Goal: Check status: Check status

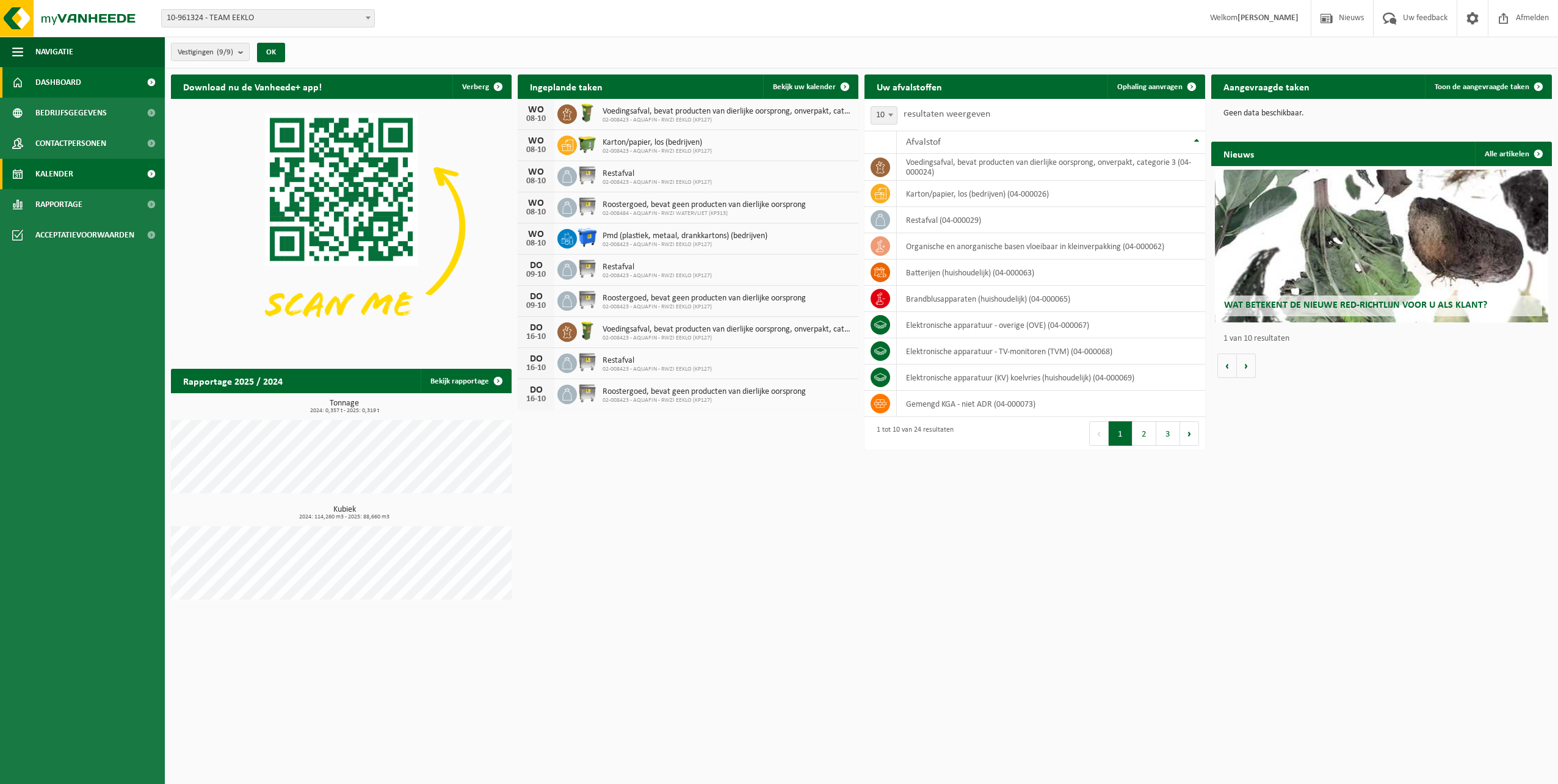
click at [93, 176] on link "Kalender" at bounding box center [83, 174] width 165 height 31
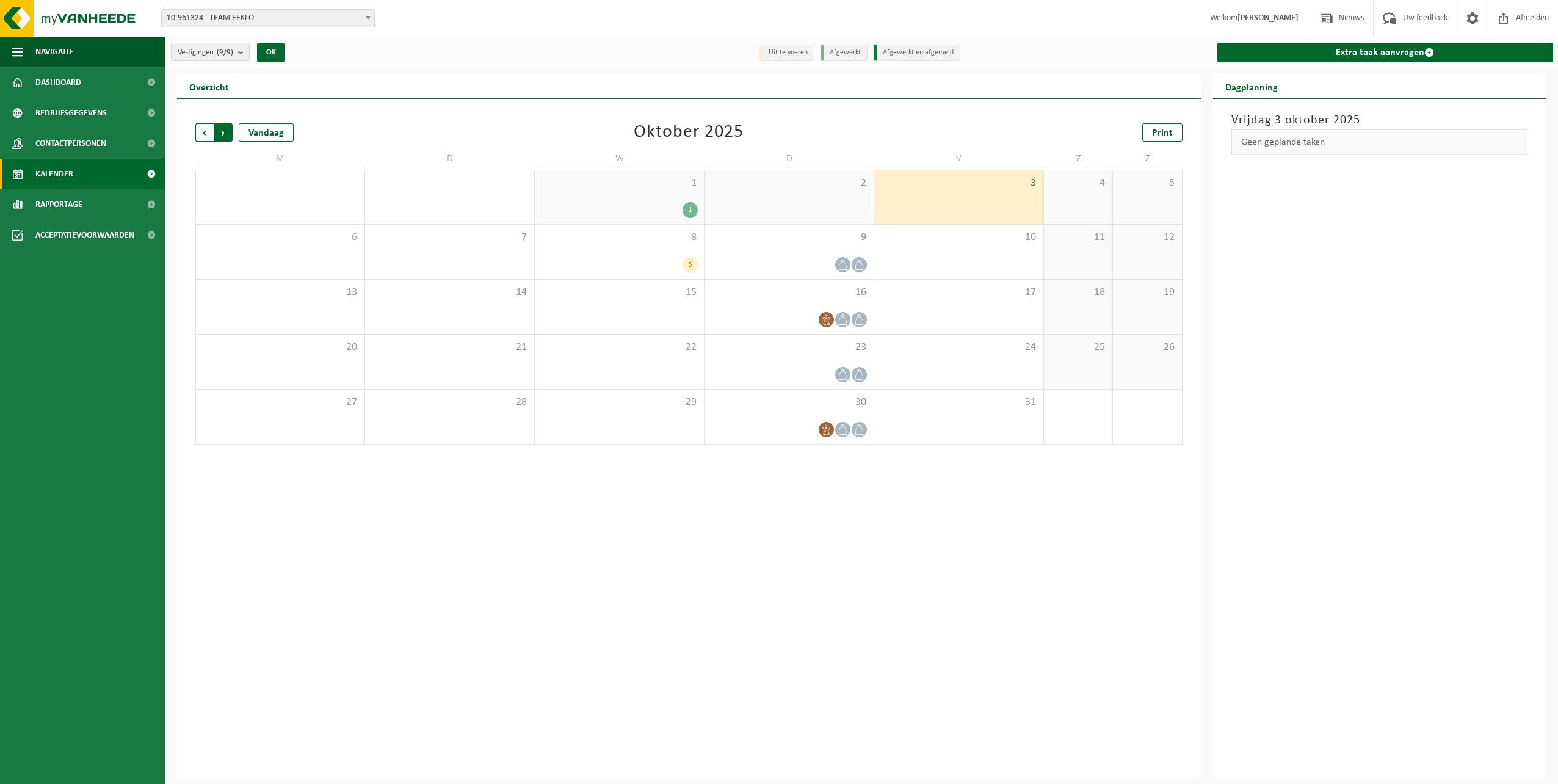
click at [200, 134] on span "Vorige" at bounding box center [205, 133] width 19 height 19
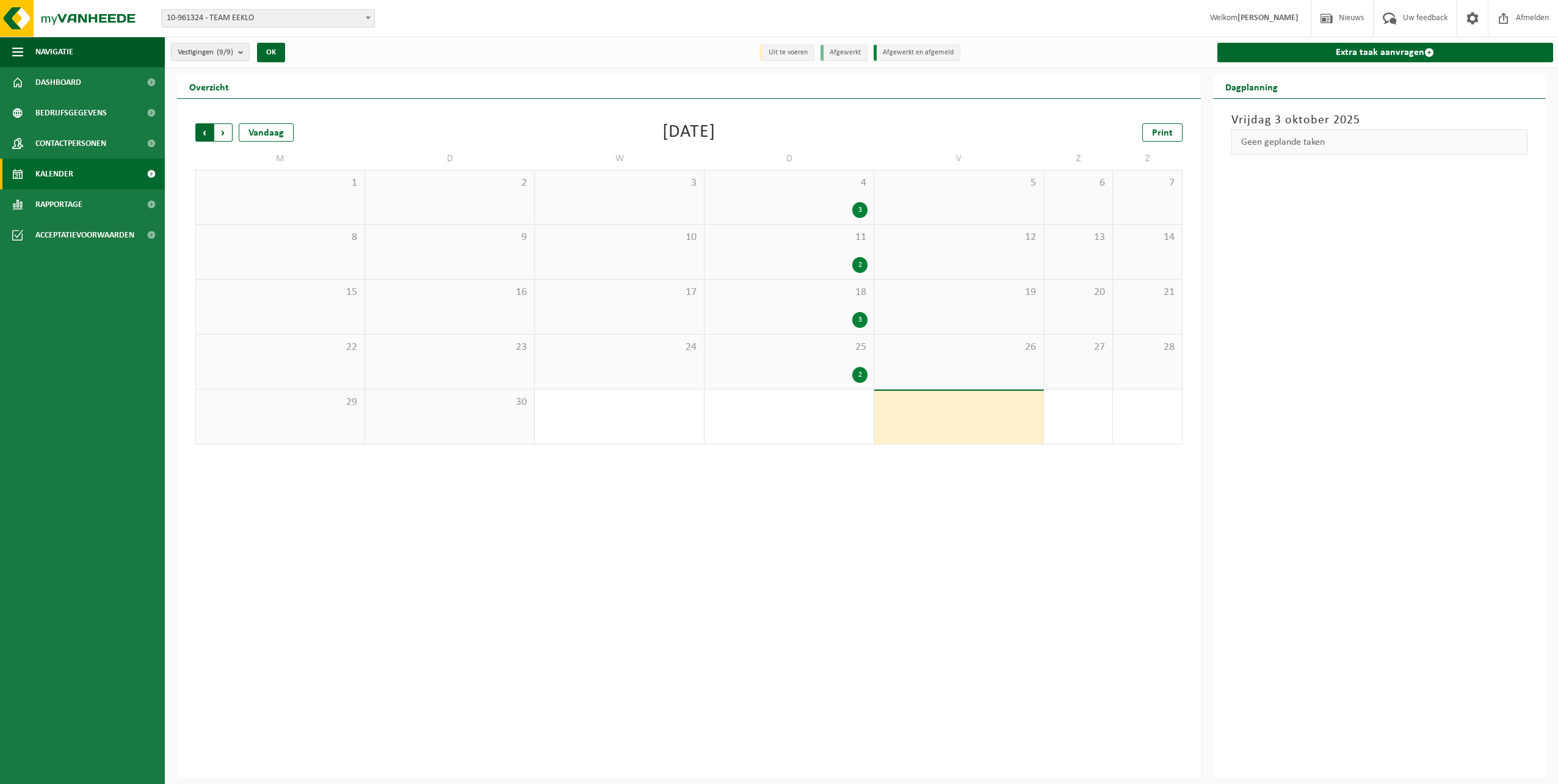
click at [220, 134] on span "Volgende" at bounding box center [223, 133] width 19 height 19
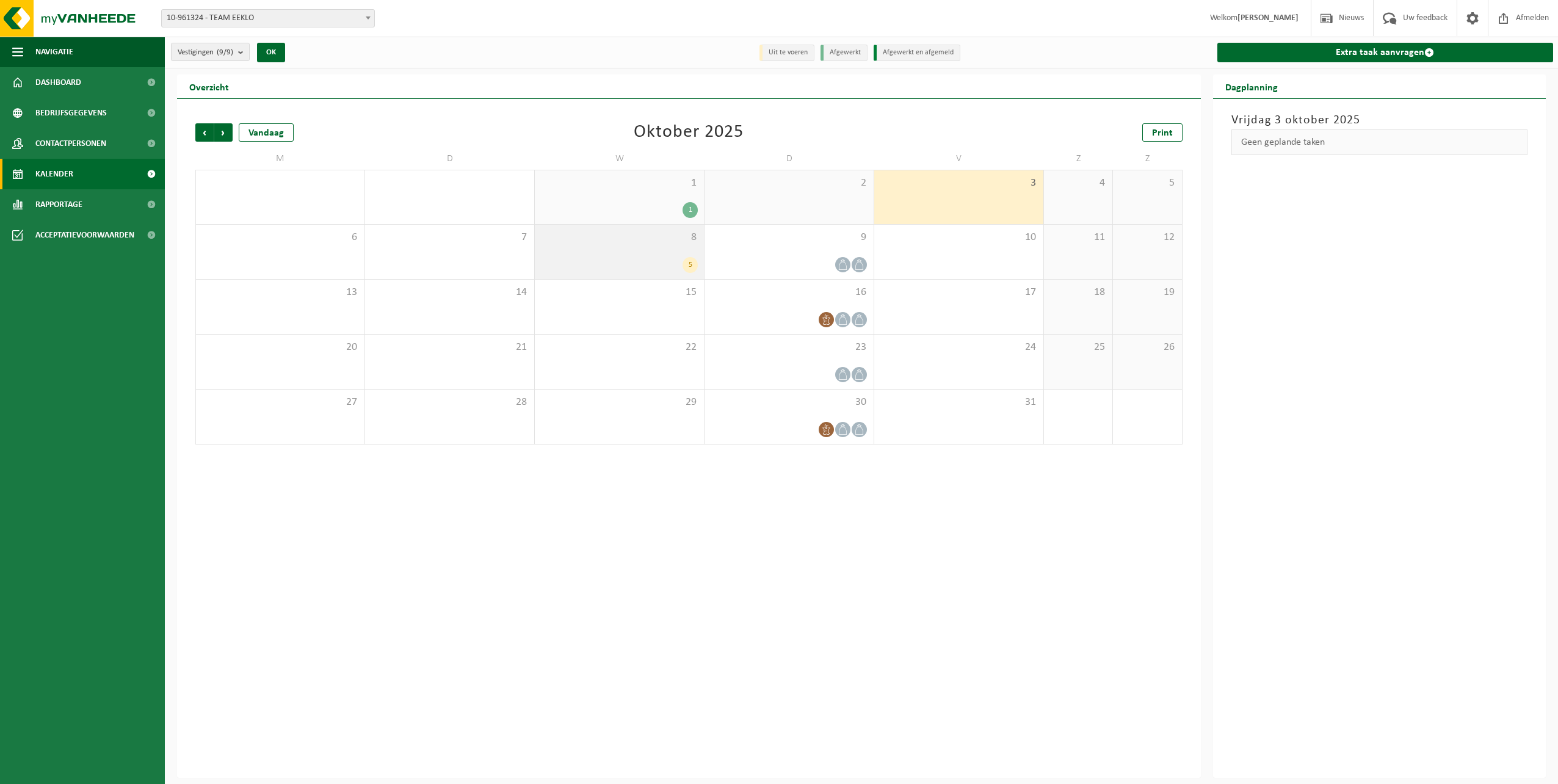
click at [690, 265] on div "5" at bounding box center [690, 265] width 15 height 16
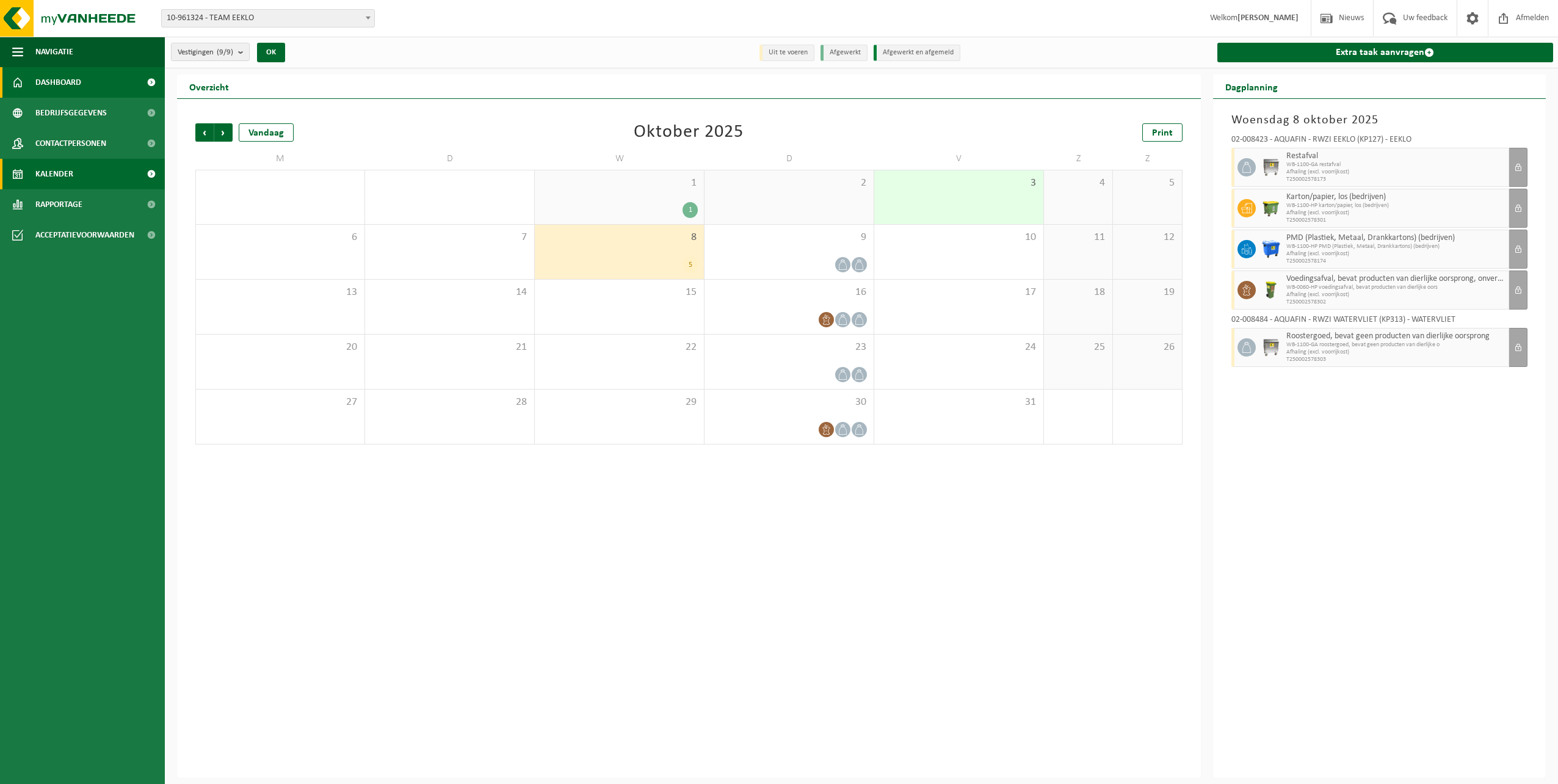
click at [62, 75] on span "Dashboard" at bounding box center [58, 83] width 46 height 31
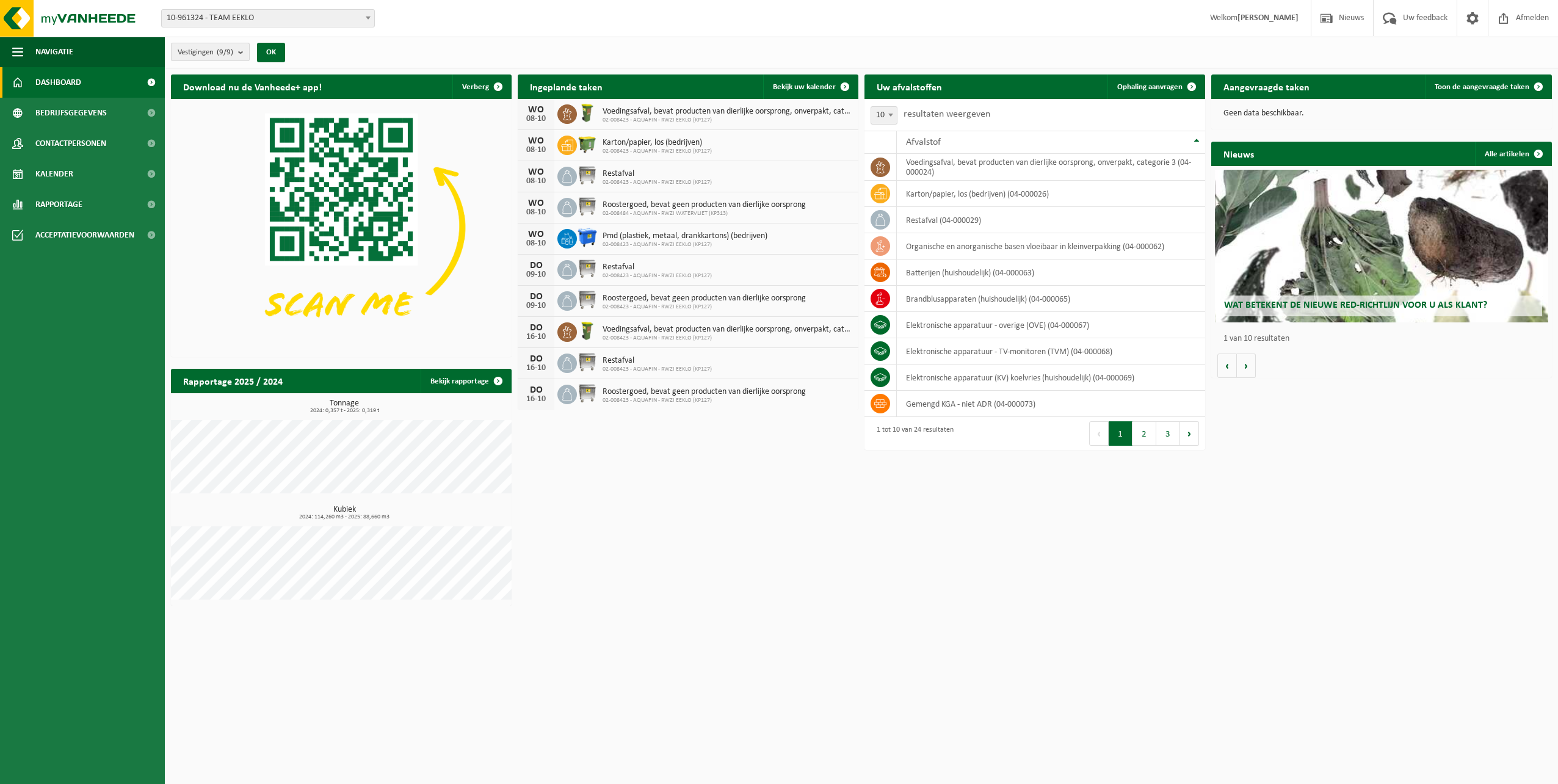
click at [243, 55] on b "submit" at bounding box center [243, 52] width 11 height 17
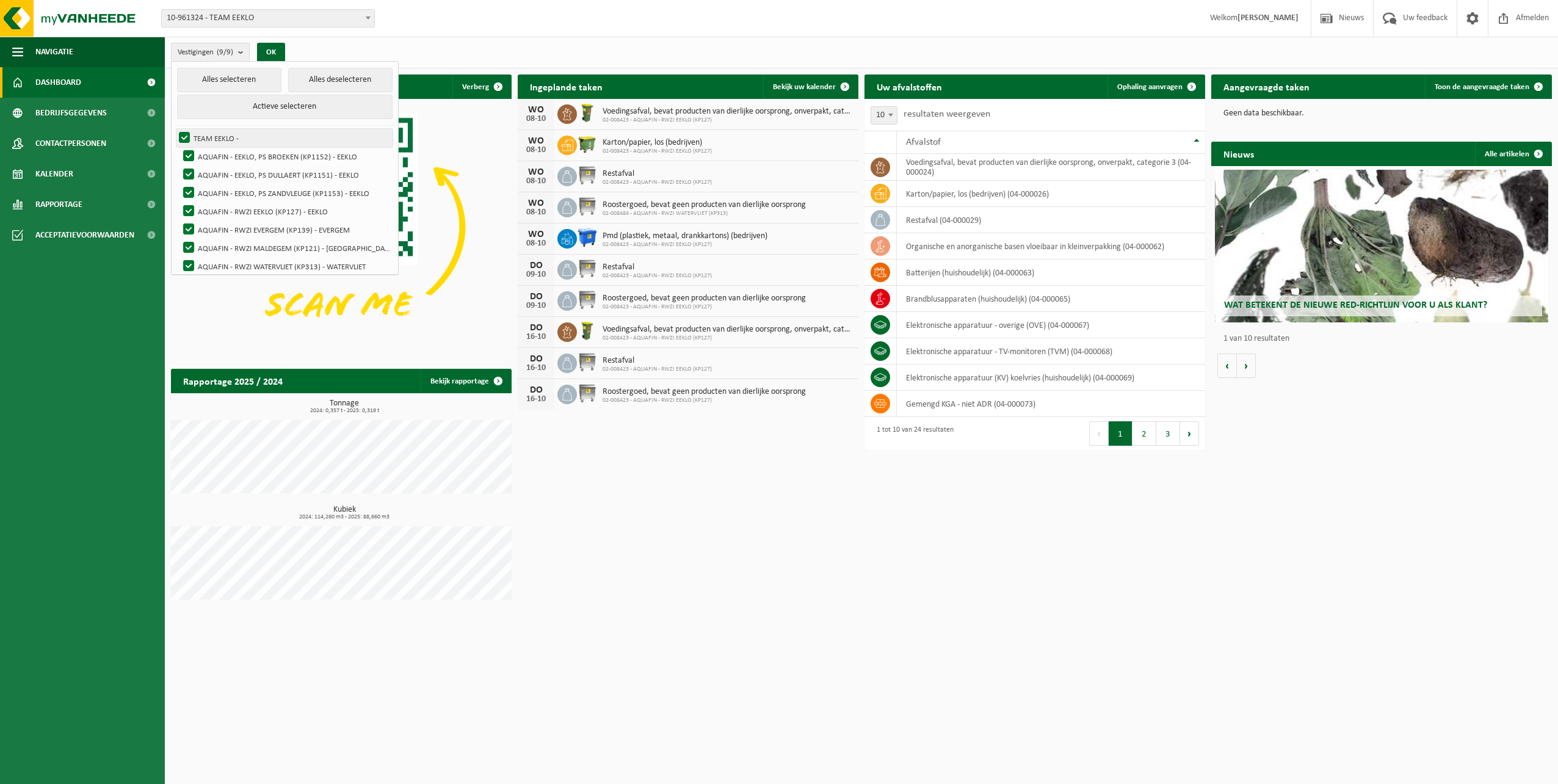
click at [184, 135] on label "TEAM EEKLO -" at bounding box center [284, 138] width 216 height 19
click at [174, 129] on input "TEAM EEKLO -" at bounding box center [174, 129] width 1 height 1
click at [184, 135] on label "TEAM EEKLO -" at bounding box center [284, 138] width 216 height 19
click at [174, 129] on input "TEAM EEKLO -" at bounding box center [174, 129] width 1 height 1
click at [184, 135] on label "TEAM EEKLO -" at bounding box center [284, 138] width 216 height 19
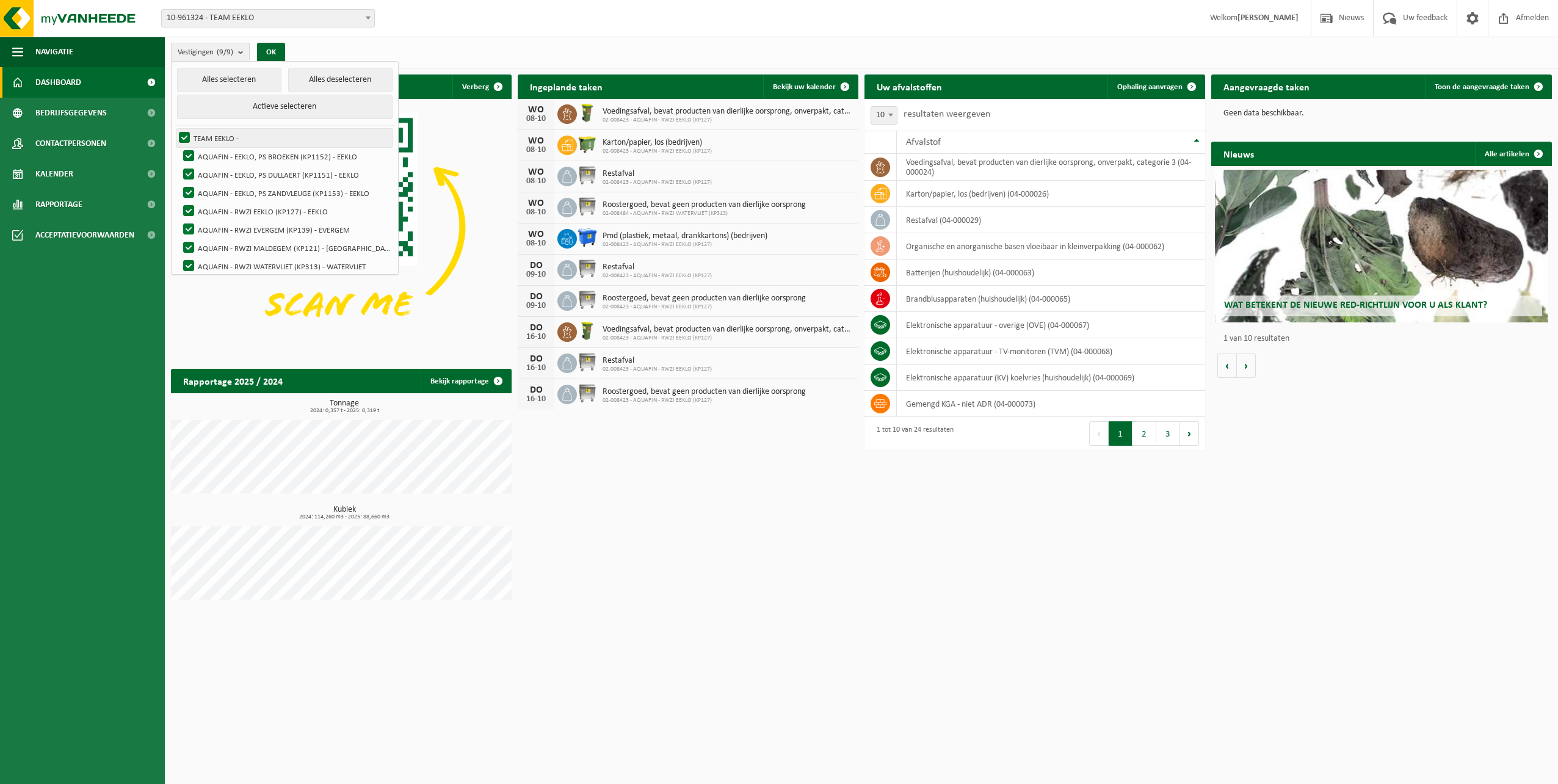
click at [174, 129] on input "TEAM EEKLO -" at bounding box center [174, 129] width 1 height 1
checkbox input "false"
click at [187, 153] on label "AQUAFIN - EEKLO, PS BROEKEN (KP1152) - EEKLO" at bounding box center [286, 157] width 212 height 19
click at [179, 147] on input "AQUAFIN - EEKLO, PS BROEKEN (KP1152) - EEKLO" at bounding box center [178, 146] width 1 height 1
checkbox input "false"
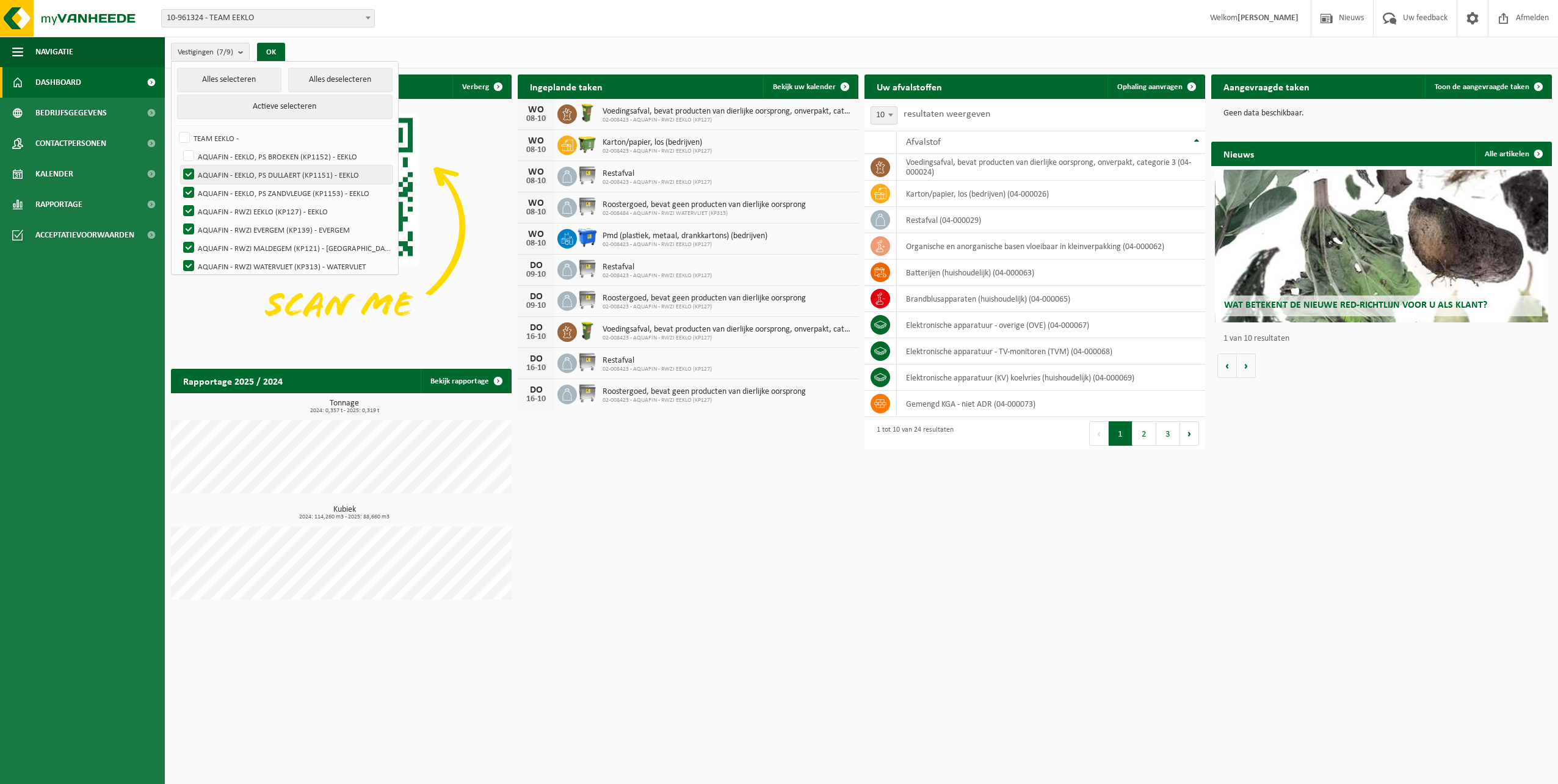
click at [190, 174] on label "AQUAFIN - EEKLO, PS DULLAERT (KP1151) - EEKLO" at bounding box center [286, 174] width 212 height 19
click at [179, 165] on input "AQUAFIN - EEKLO, PS DULLAERT (KP1151) - EEKLO" at bounding box center [178, 165] width 1 height 1
checkbox input "false"
click at [190, 190] on label "AQUAFIN - EEKLO, PS ZANDVLEUGE (KP1153) - EEKLO" at bounding box center [286, 193] width 212 height 19
click at [179, 184] on input "AQUAFIN - EEKLO, PS ZANDVLEUGE (KP1153) - EEKLO" at bounding box center [178, 183] width 1 height 1
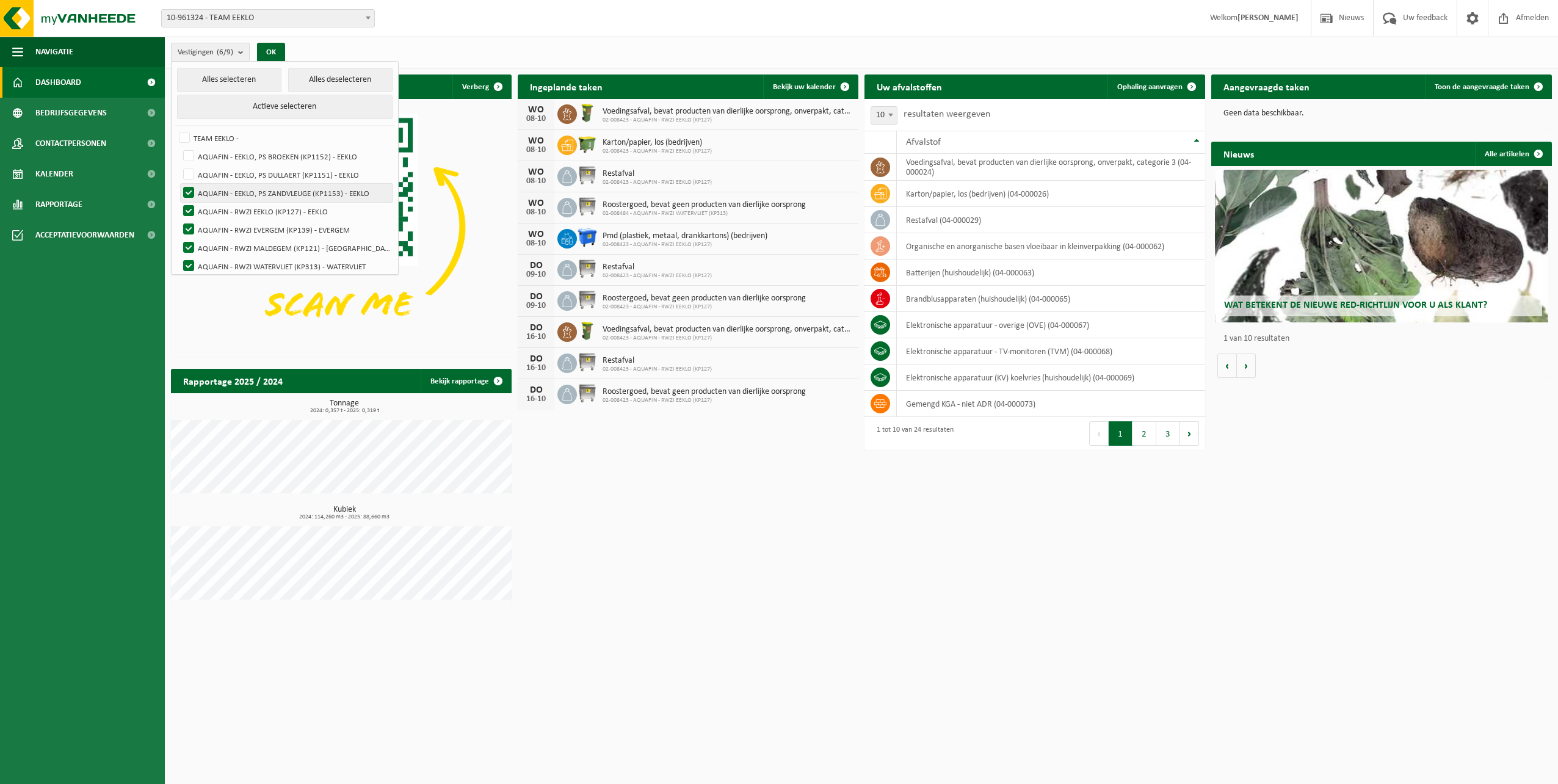
checkbox input "false"
click at [188, 205] on label "AQUAFIN - RWZI EEKLO (KP127) - EEKLO" at bounding box center [286, 211] width 212 height 19
click at [179, 202] on input "AQUAFIN - RWZI EEKLO (KP127) - EEKLO" at bounding box center [178, 202] width 1 height 1
checkbox input "false"
click at [190, 224] on label "AQUAFIN - RWZI EVERGEM (KP139) - EVERGEM" at bounding box center [286, 230] width 212 height 19
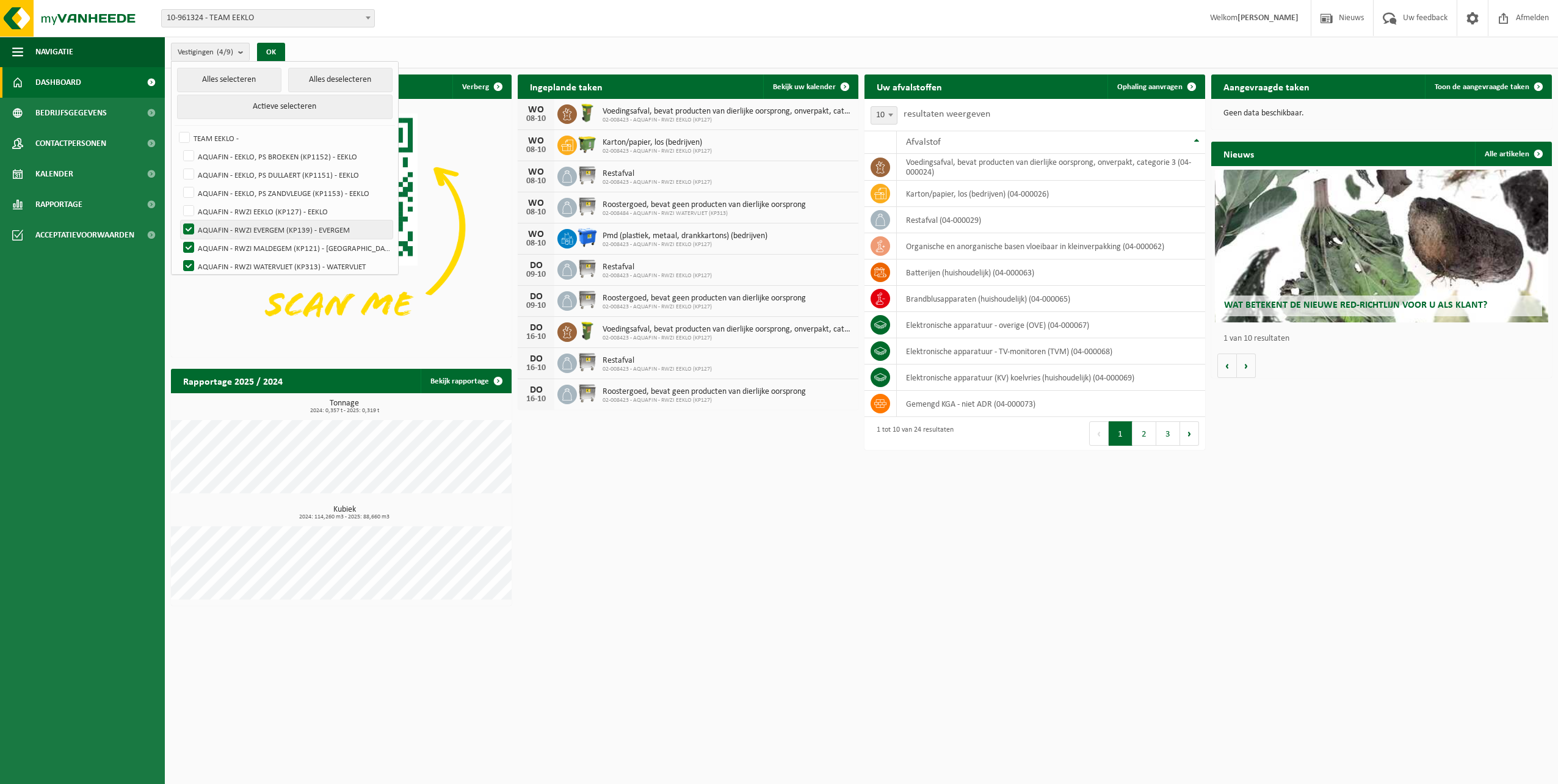
click at [179, 220] on input "AQUAFIN - RWZI EVERGEM (KP139) - EVERGEM" at bounding box center [178, 220] width 1 height 1
checkbox input "false"
click at [190, 243] on label "AQUAFIN - RWZI MALDEGEM (KP121) - [GEOGRAPHIC_DATA]" at bounding box center [286, 248] width 212 height 19
click at [179, 238] on input "AQUAFIN - RWZI MALDEGEM (KP121) - [GEOGRAPHIC_DATA]" at bounding box center [178, 238] width 1 height 1
checkbox input "false"
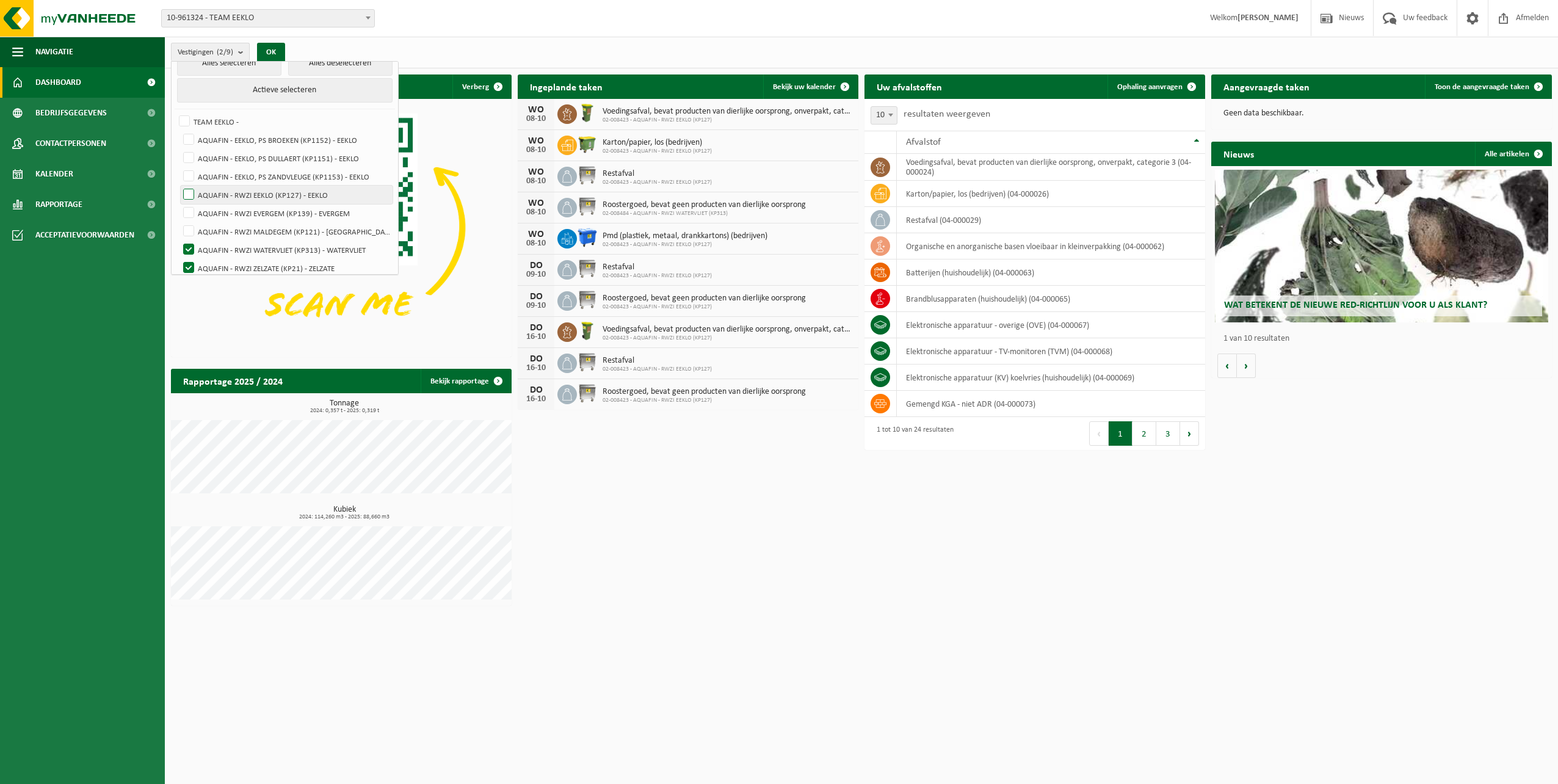
scroll to position [24, 0]
click at [187, 257] on label "AQUAFIN - RWZI ZELZATE (KP21) - ZELZATE" at bounding box center [286, 261] width 212 height 19
click at [179, 251] on input "AQUAFIN - RWZI ZELZATE (KP21) - ZELZATE" at bounding box center [178, 251] width 1 height 1
checkbox input "false"
click at [268, 50] on button "OK" at bounding box center [271, 52] width 28 height 19
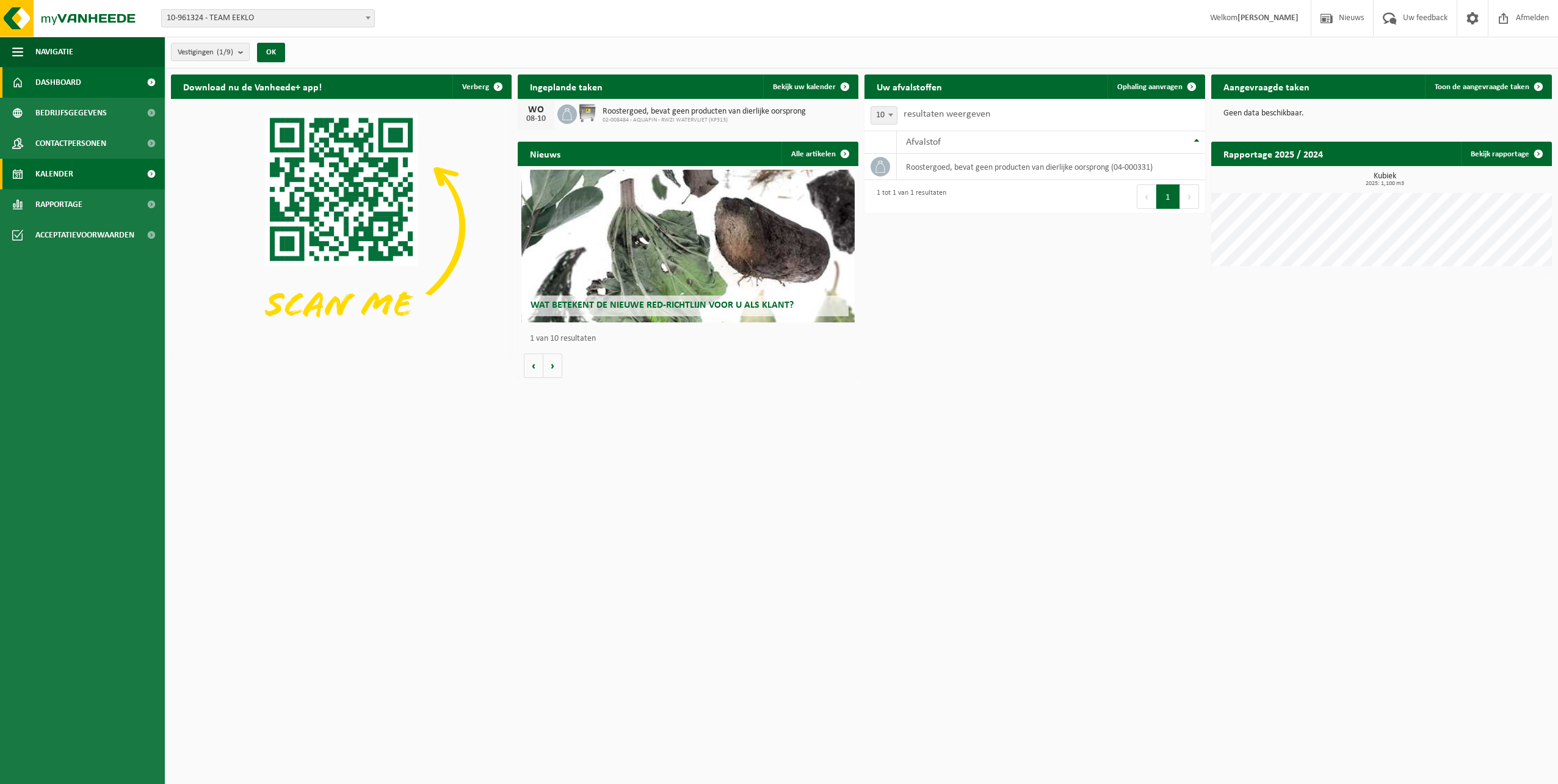
click at [57, 172] on span "Kalender" at bounding box center [54, 174] width 38 height 31
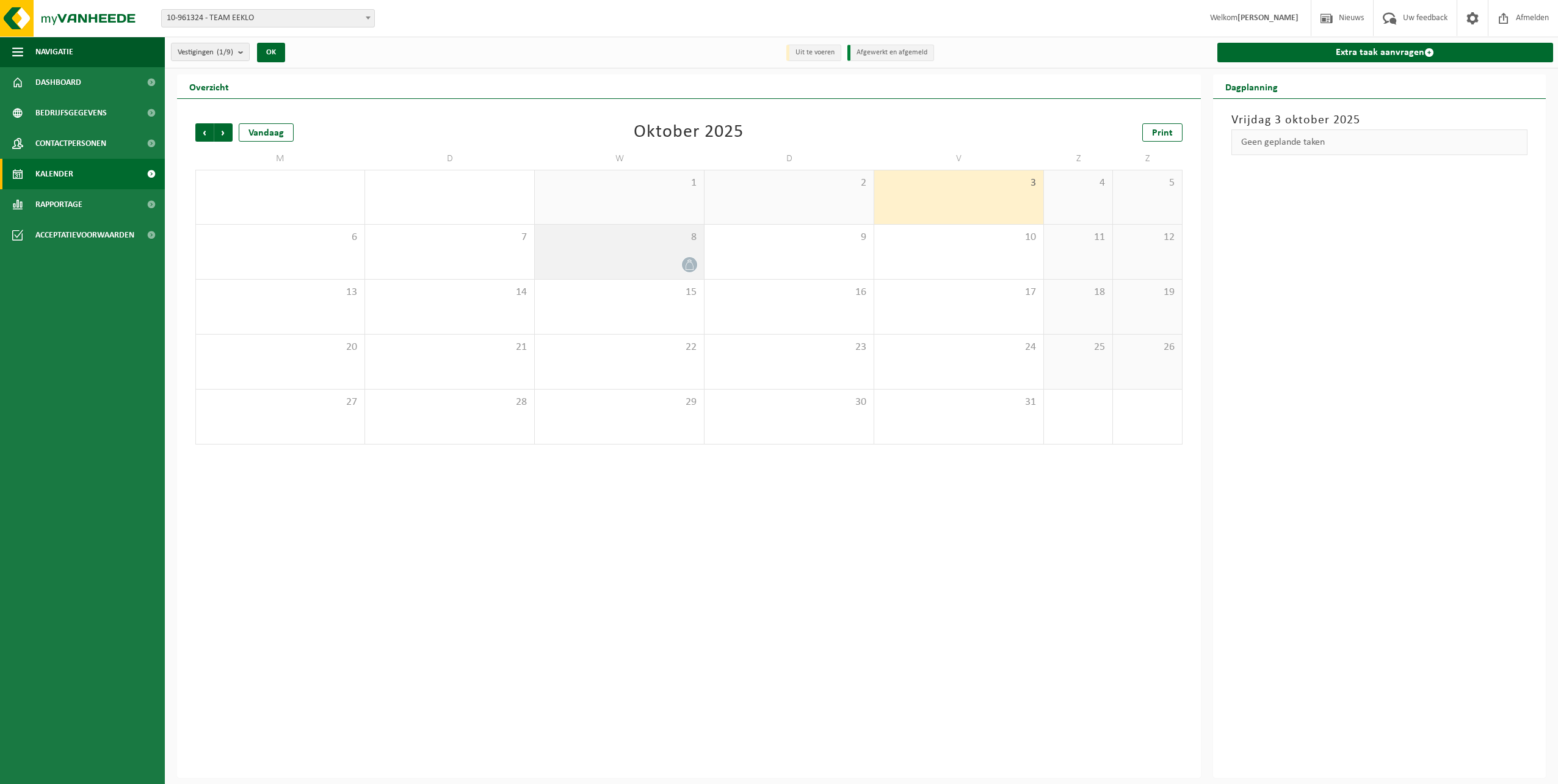
click at [690, 264] on icon at bounding box center [689, 264] width 10 height 10
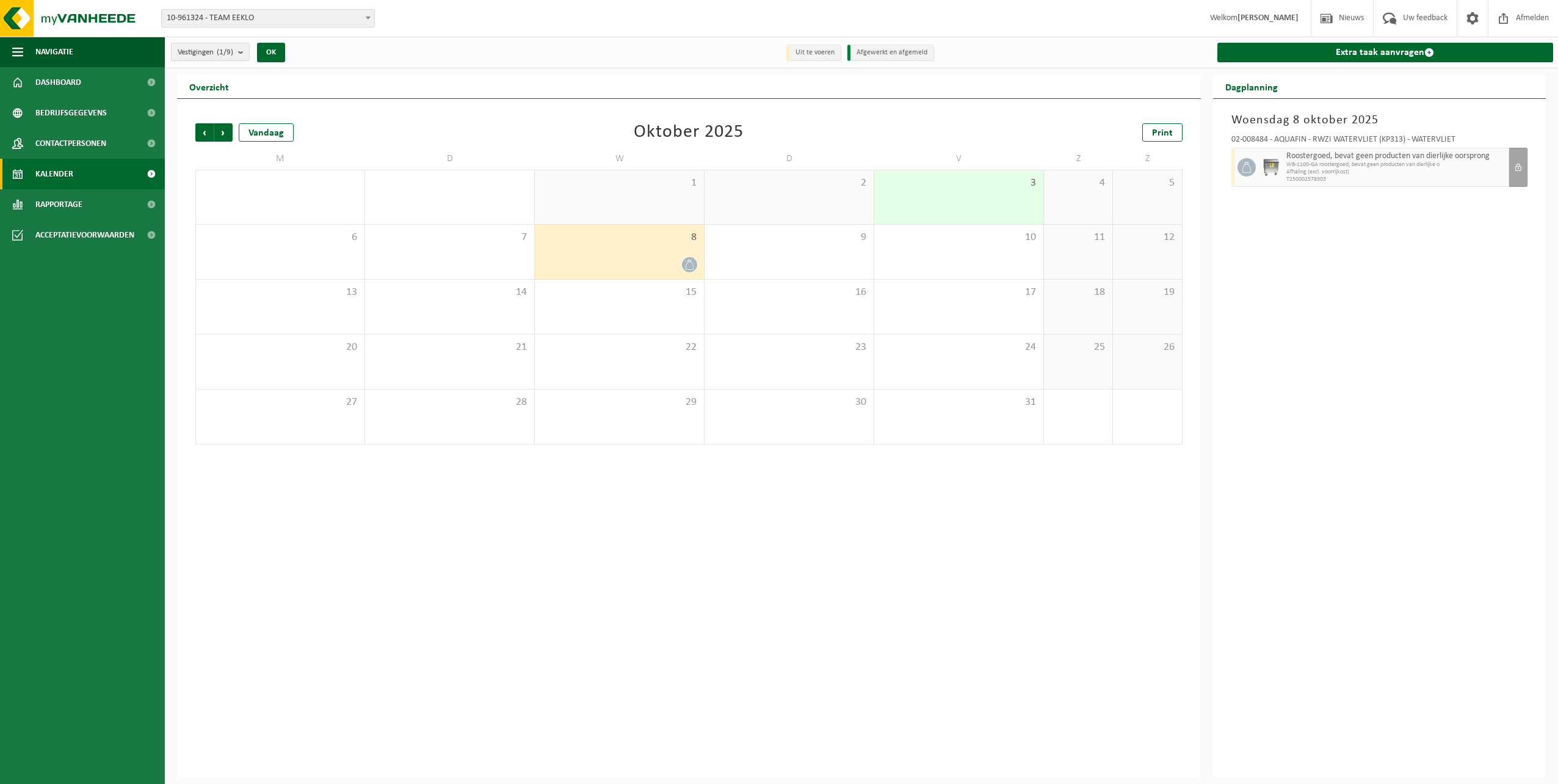
click at [1324, 172] on span "Afhaling (excl. voorrijkost)" at bounding box center [1396, 172] width 220 height 7
click at [57, 90] on span "Dashboard" at bounding box center [58, 83] width 46 height 31
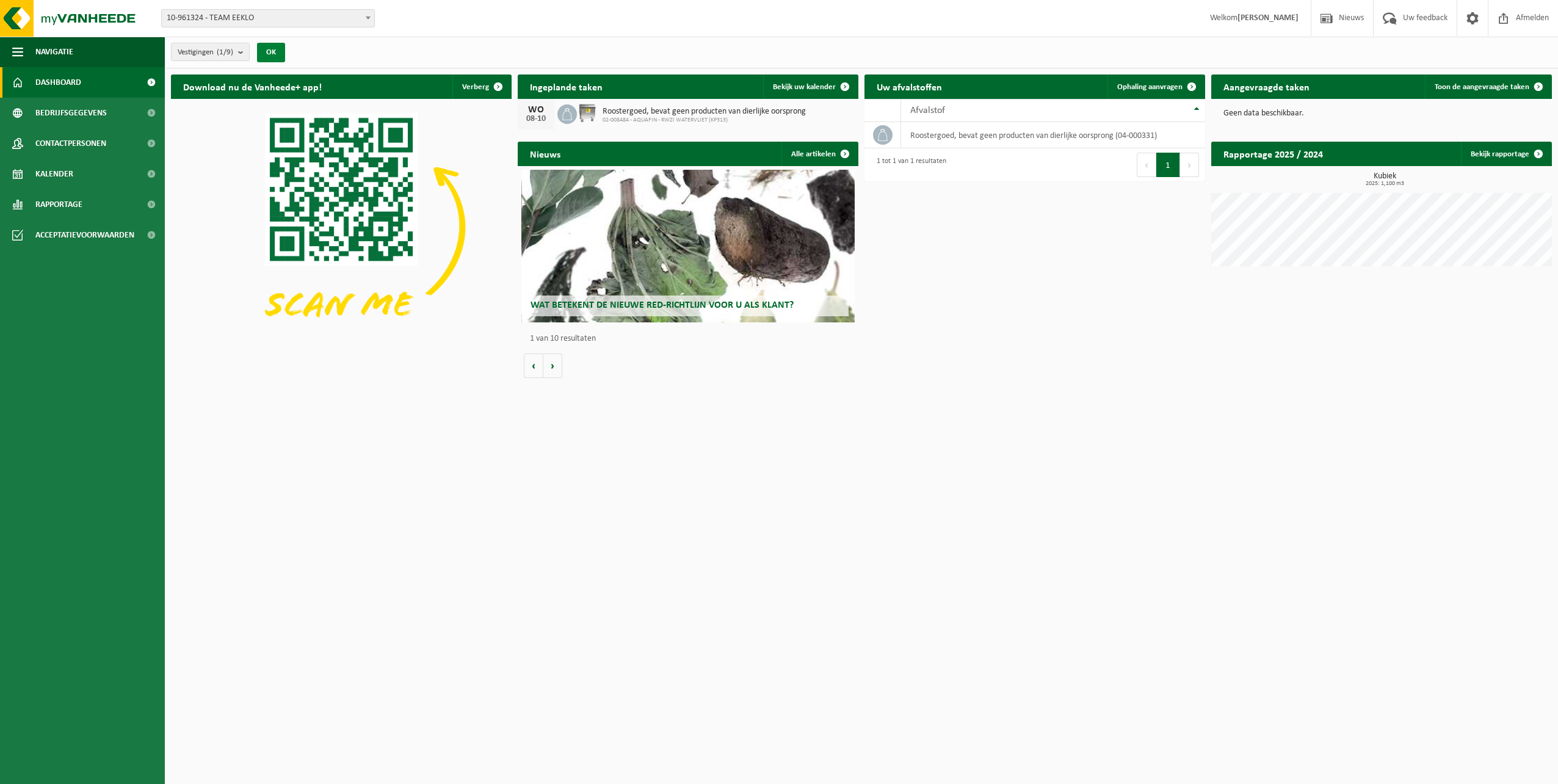
click at [271, 53] on button "OK" at bounding box center [271, 52] width 28 height 19
click at [243, 52] on b "submit" at bounding box center [243, 52] width 11 height 17
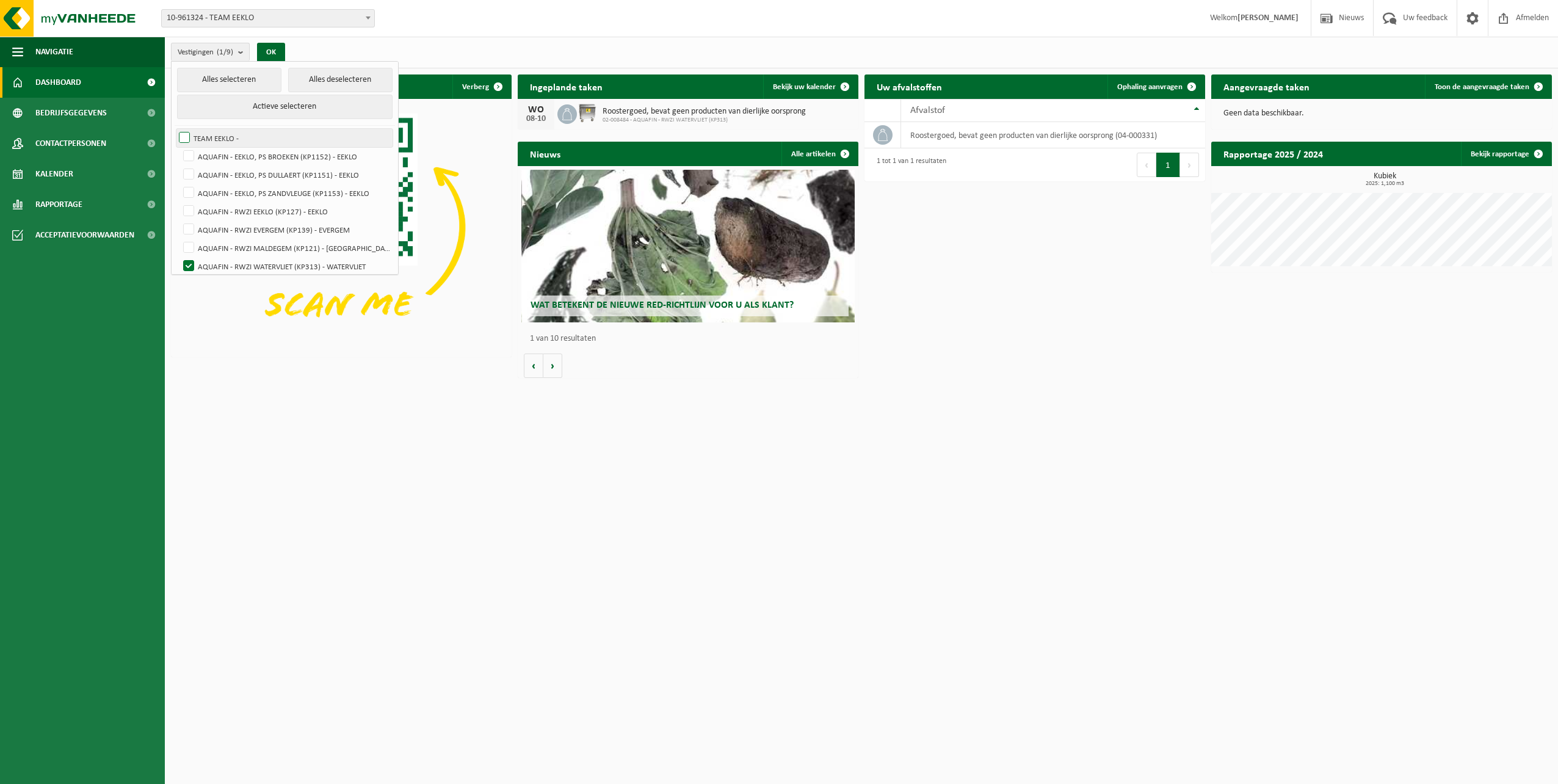
click at [185, 135] on label "TEAM EEKLO -" at bounding box center [284, 138] width 216 height 19
click at [174, 129] on input "TEAM EEKLO -" at bounding box center [174, 129] width 1 height 1
checkbox input "true"
click at [276, 55] on button "OK" at bounding box center [271, 52] width 28 height 19
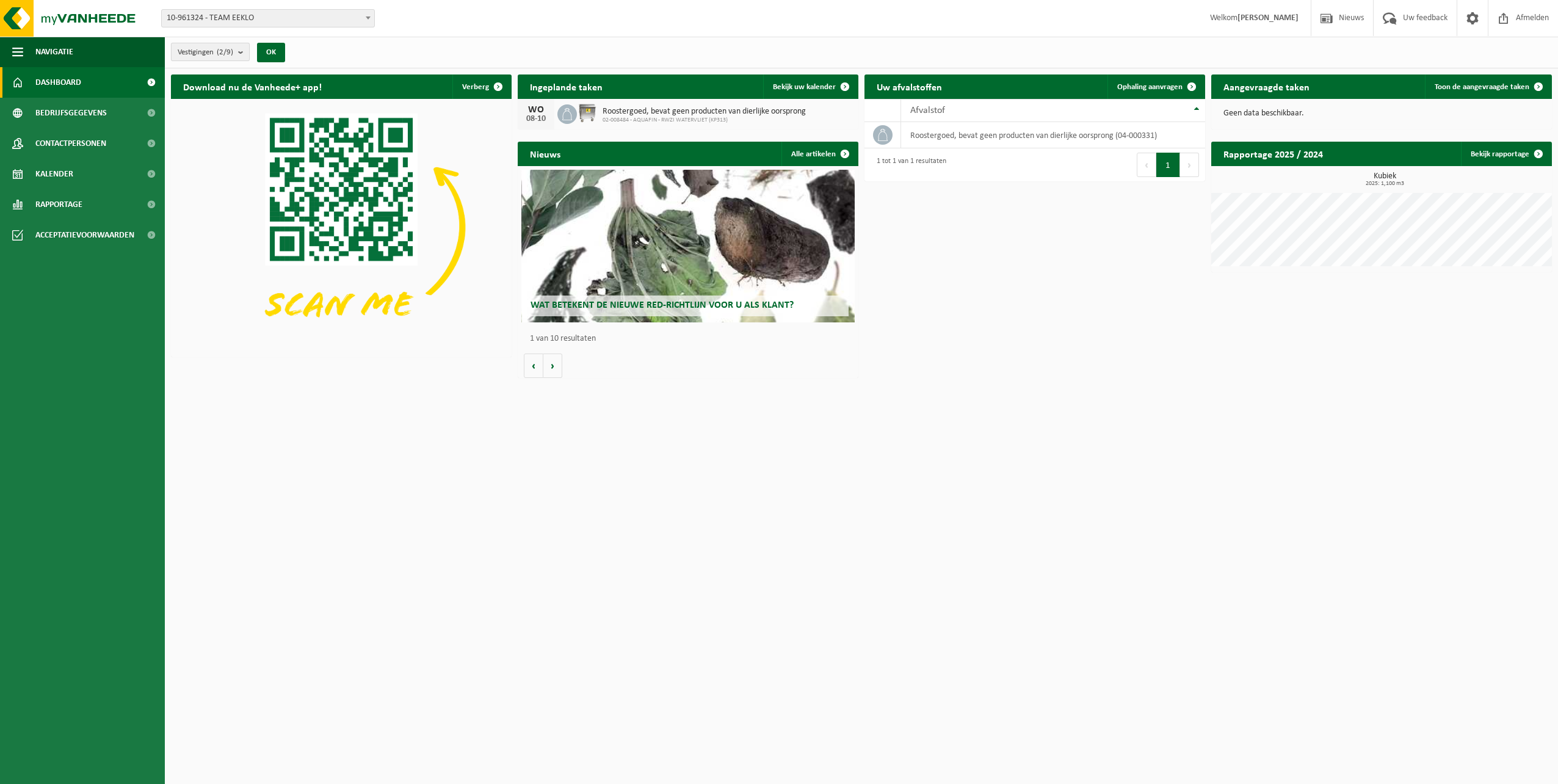
click at [244, 52] on b "submit" at bounding box center [243, 52] width 11 height 17
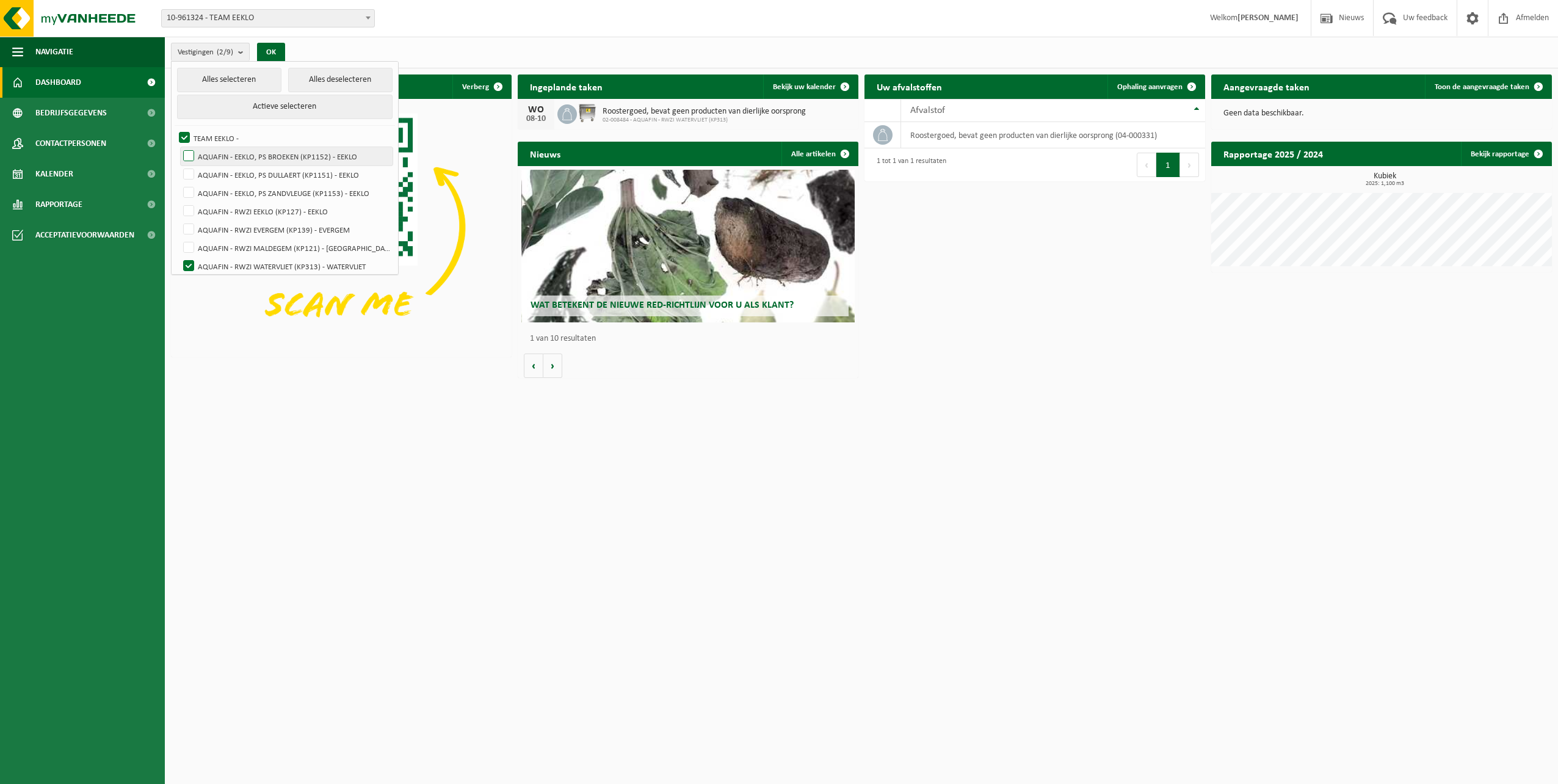
click at [185, 154] on label "AQUAFIN - EEKLO, PS BROEKEN (KP1152) - EEKLO" at bounding box center [286, 157] width 212 height 19
click at [179, 147] on input "AQUAFIN - EEKLO, PS BROEKEN (KP1152) - EEKLO" at bounding box center [178, 146] width 1 height 1
checkbox input "true"
click at [188, 173] on label "AQUAFIN - EEKLO, PS DULLAERT (KP1151) - EEKLO" at bounding box center [286, 174] width 212 height 19
click at [179, 165] on input "AQUAFIN - EEKLO, PS DULLAERT (KP1151) - EEKLO" at bounding box center [178, 165] width 1 height 1
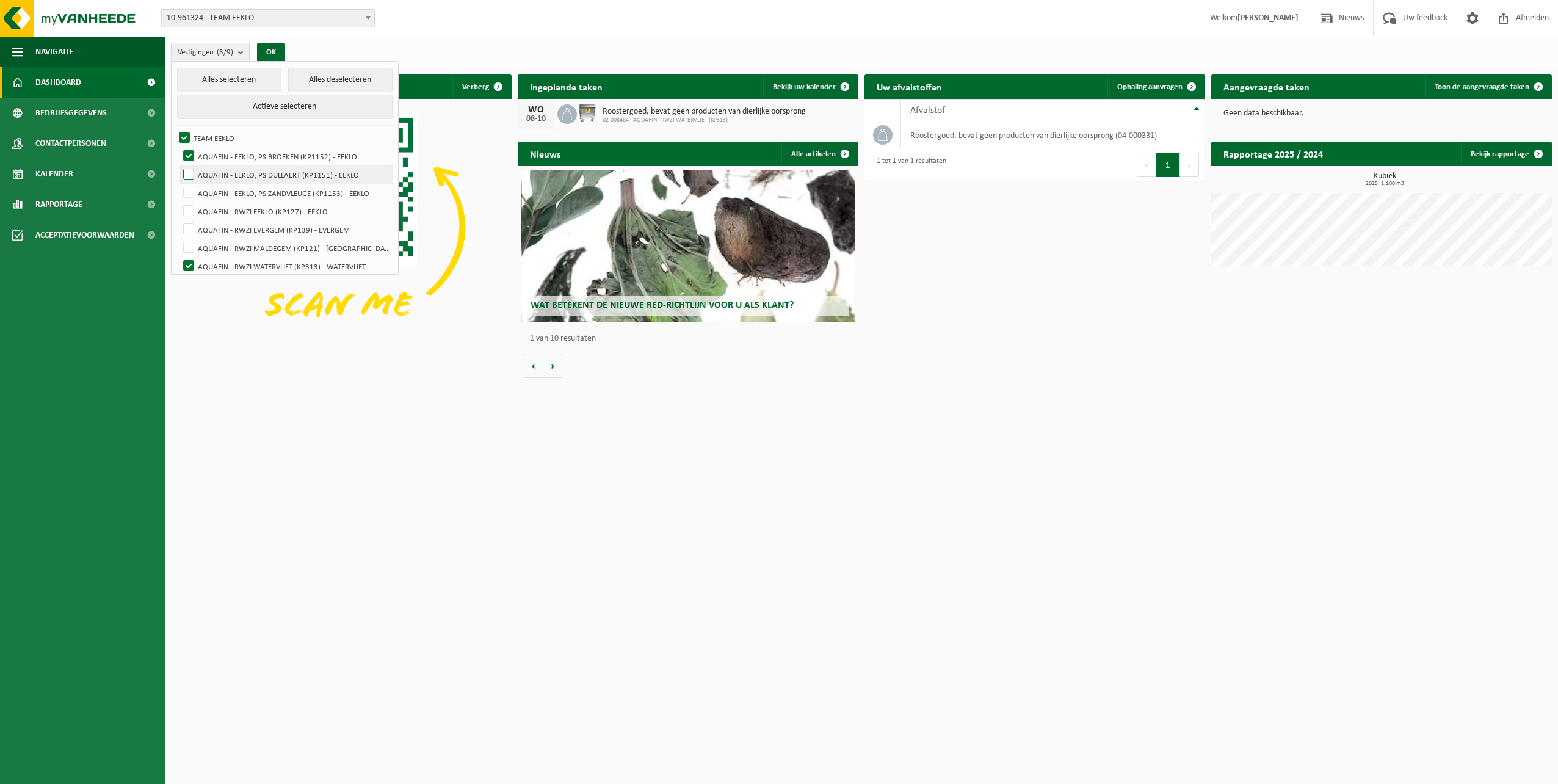
checkbox input "true"
click at [187, 194] on label "AQUAFIN - EEKLO, PS ZANDVLEUGE (KP1153) - EEKLO" at bounding box center [286, 193] width 212 height 19
click at [179, 184] on input "AQUAFIN - EEKLO, PS ZANDVLEUGE (KP1153) - EEKLO" at bounding box center [178, 183] width 1 height 1
checkbox input "true"
click at [188, 211] on label "AQUAFIN - RWZI EEKLO (KP127) - EEKLO" at bounding box center [286, 211] width 212 height 19
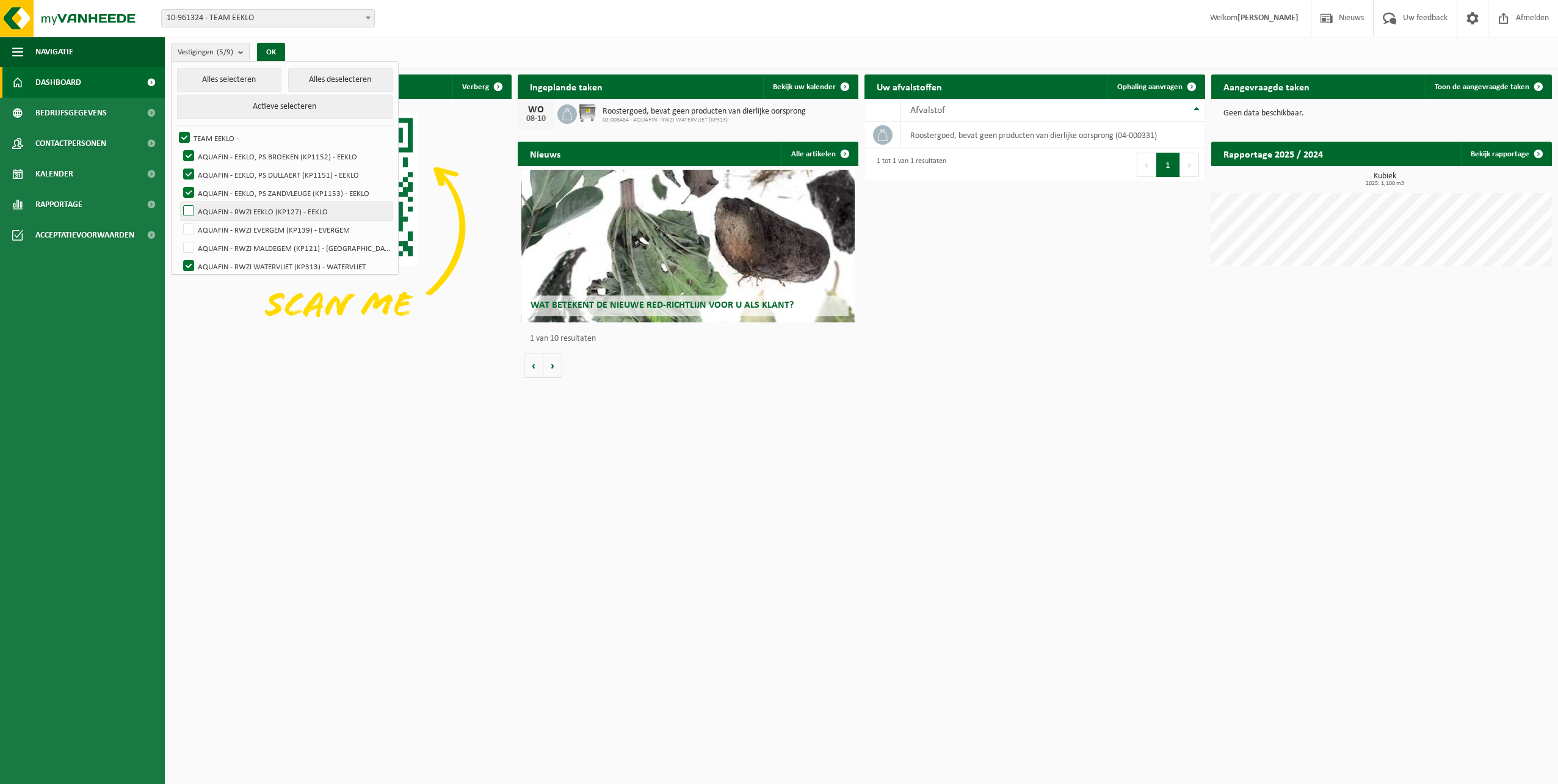
click at [179, 202] on input "AQUAFIN - RWZI EEKLO (KP127) - EEKLO" at bounding box center [178, 202] width 1 height 1
checkbox input "true"
click at [192, 231] on label "AQUAFIN - RWZI EVERGEM (KP139) - EVERGEM" at bounding box center [286, 230] width 212 height 19
click at [179, 220] on input "AQUAFIN - RWZI EVERGEM (KP139) - EVERGEM" at bounding box center [178, 220] width 1 height 1
checkbox input "true"
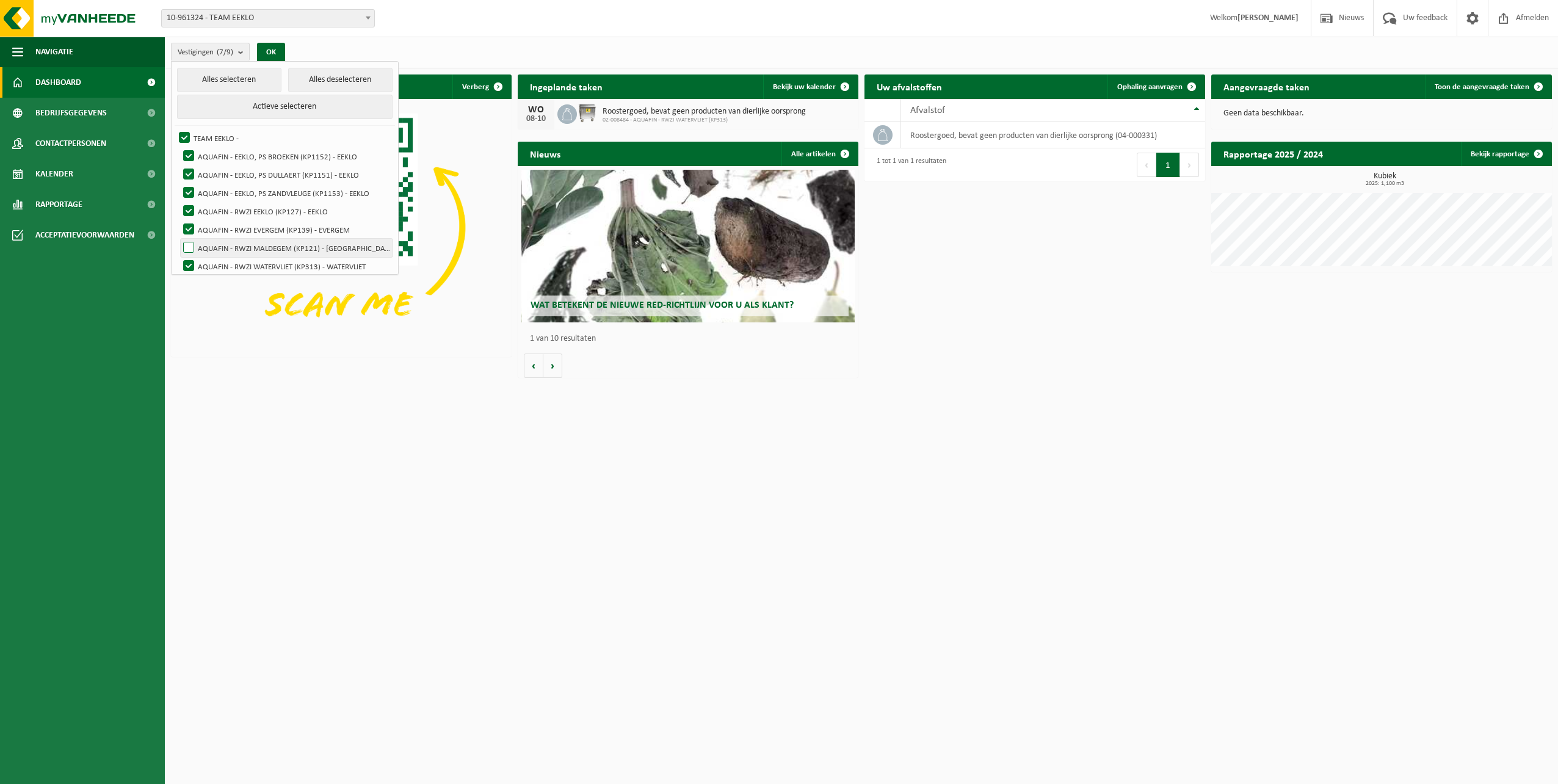
click at [191, 243] on label "AQUAFIN - RWZI MALDEGEM (KP121) - [GEOGRAPHIC_DATA]" at bounding box center [286, 248] width 212 height 19
click at [179, 238] on input "AQUAFIN - RWZI MALDEGEM (KP121) - [GEOGRAPHIC_DATA]" at bounding box center [178, 238] width 1 height 1
checkbox input "true"
click at [190, 255] on label "AQUAFIN - RWZI ZELZATE (KP21) - ZELZATE" at bounding box center [286, 261] width 212 height 19
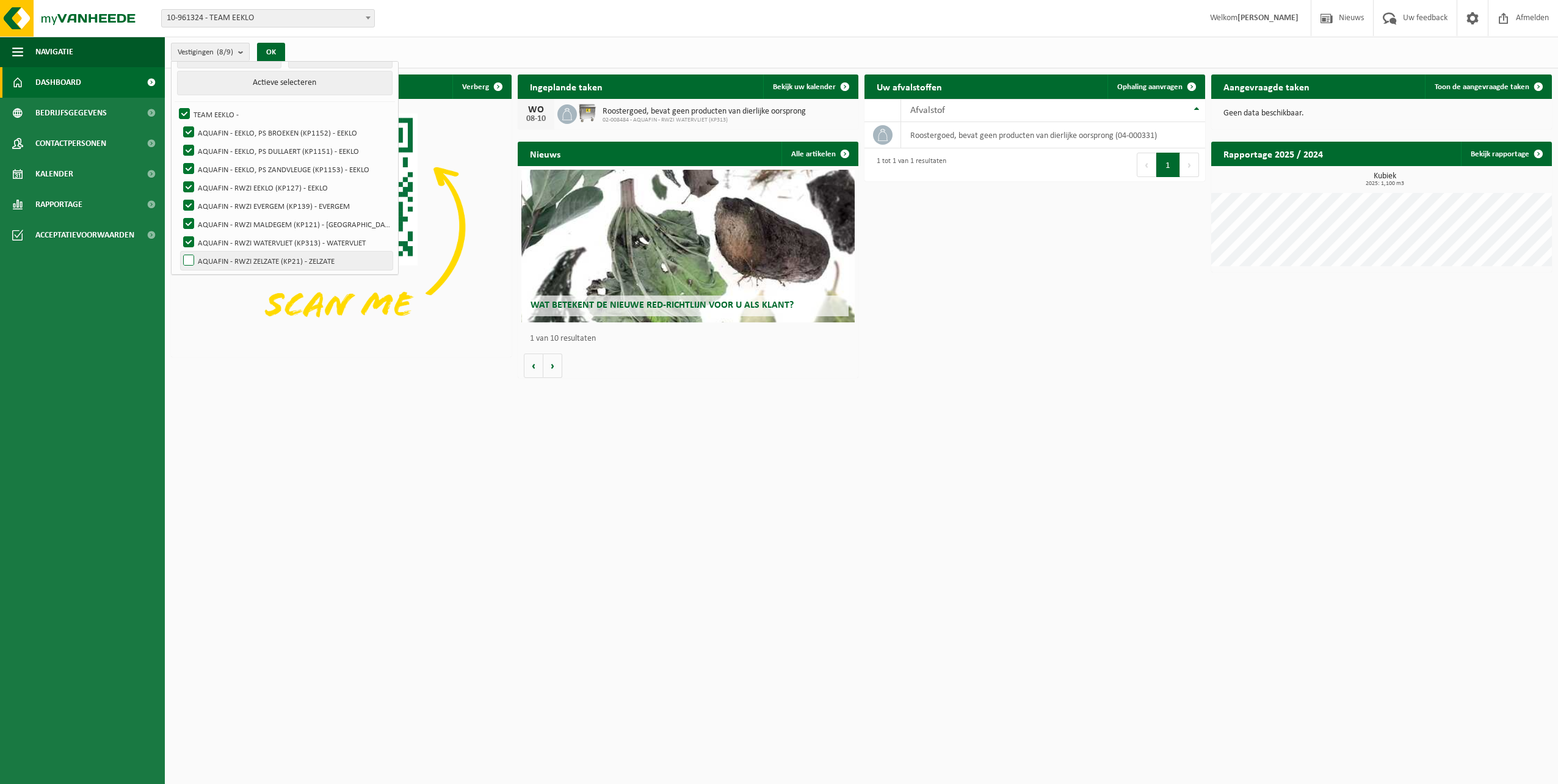
click at [179, 251] on input "AQUAFIN - RWZI ZELZATE (KP21) - ZELZATE" at bounding box center [178, 251] width 1 height 1
checkbox input "true"
click at [267, 51] on button "OK" at bounding box center [271, 52] width 28 height 19
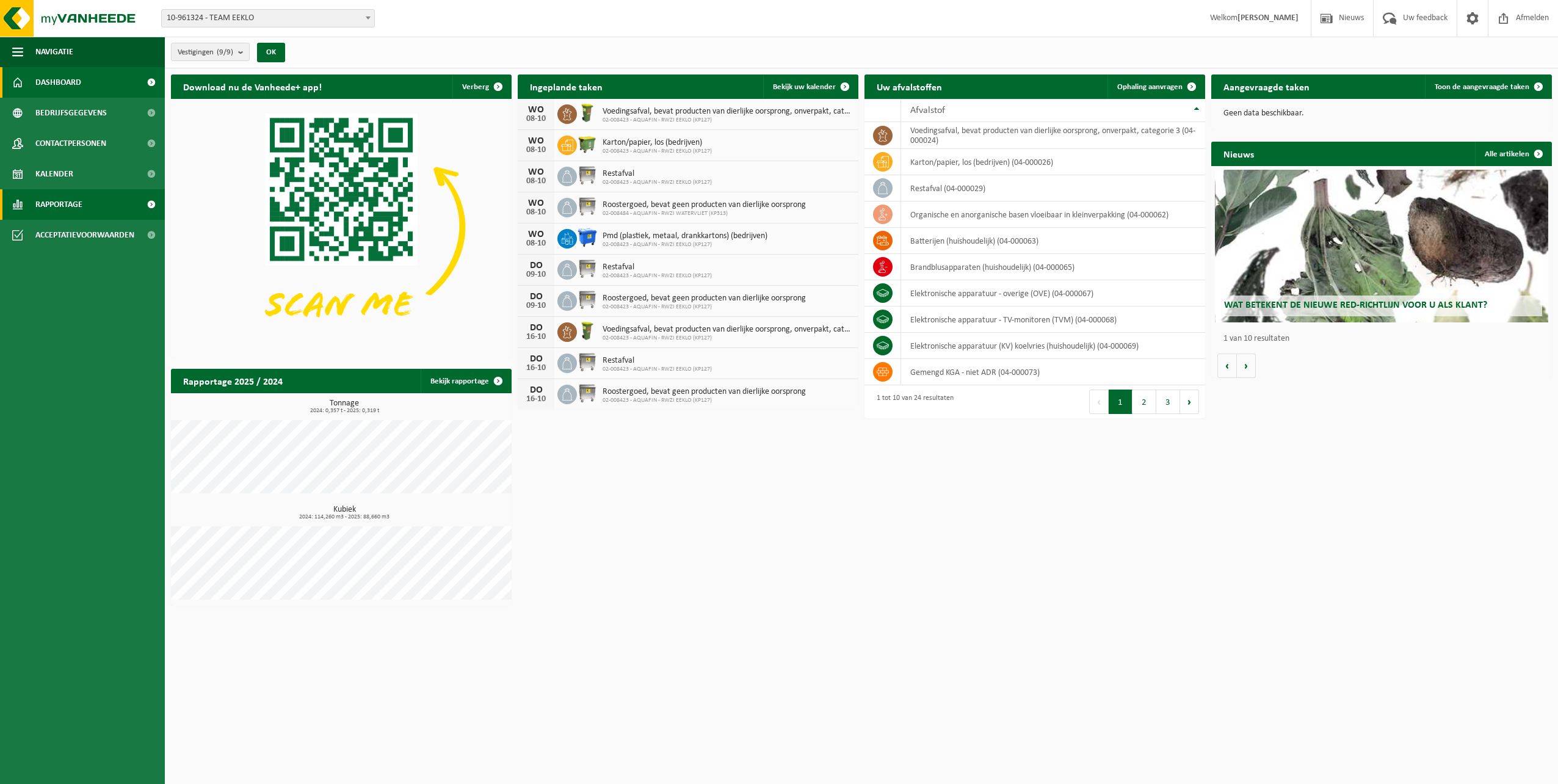
click at [149, 205] on span at bounding box center [151, 205] width 27 height 31
click at [149, 206] on span at bounding box center [151, 205] width 27 height 31
